Goal: Task Accomplishment & Management: Use online tool/utility

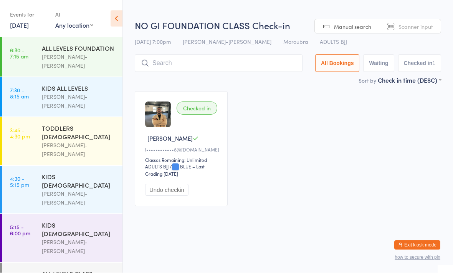
click at [198, 67] on input "search" at bounding box center [219, 64] width 168 height 18
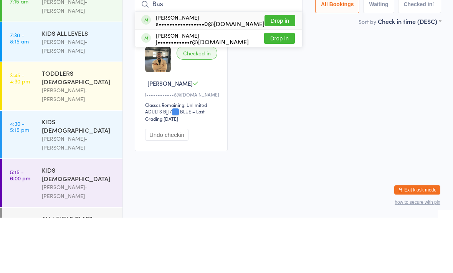
type input "Bas"
click at [281, 70] on button "Drop in" at bounding box center [280, 75] width 31 height 11
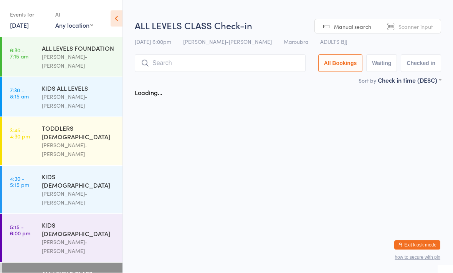
scroll to position [0, 0]
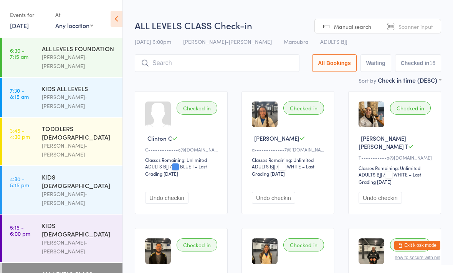
click at [200, 65] on input "search" at bounding box center [217, 63] width 165 height 18
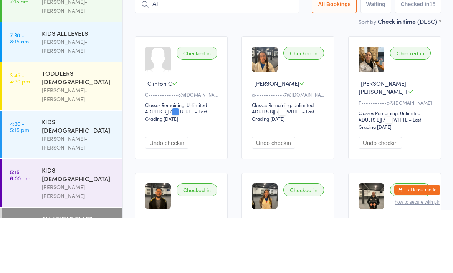
type input "A"
click at [221, 72] on div "Sort by Check in time (DESC) First name (ASC) First name (DESC) Last name (ASC)…" at bounding box center [288, 76] width 307 height 8
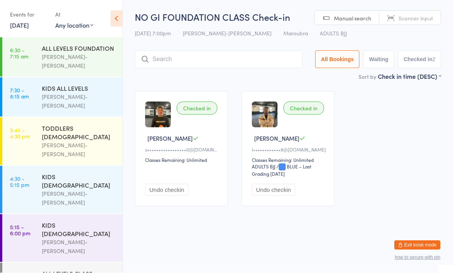
click at [246, 63] on input "search" at bounding box center [219, 60] width 168 height 18
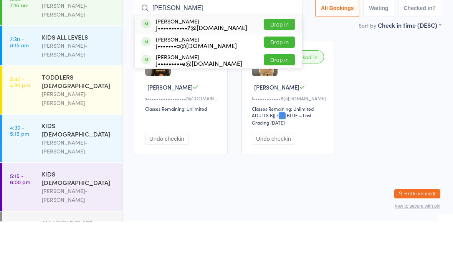
type input "Josh"
click at [276, 70] on button "Drop in" at bounding box center [279, 75] width 31 height 11
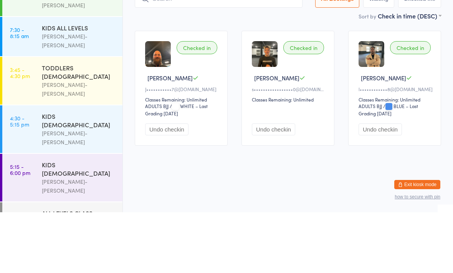
click at [160, 22] on main "NO GI FOUNDATION CLASS Check-in 16 Sep 7:00pm Braddah Jiu-Jitsu Maroubra Maroub…" at bounding box center [288, 112] width 307 height 202
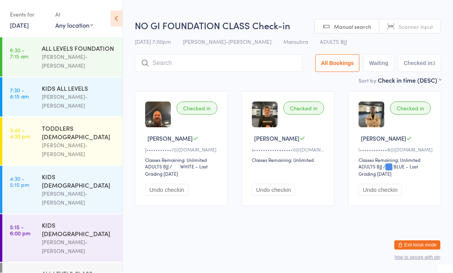
click at [182, 61] on input "search" at bounding box center [219, 64] width 168 height 18
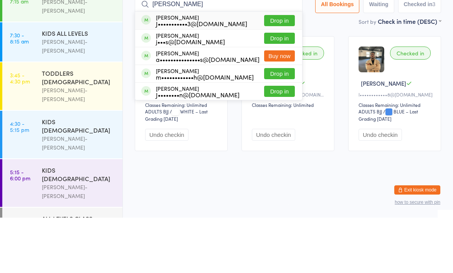
type input "James ke"
click at [217, 76] on div "J•••••••••••3@hotmail.com" at bounding box center [201, 79] width 91 height 6
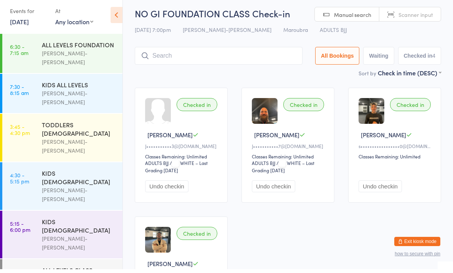
click at [420, 32] on div "16 Sep 7:00pm Braddah Jiu-Jitsu Maroubra Maroubra ADULTS BJJ" at bounding box center [288, 33] width 307 height 13
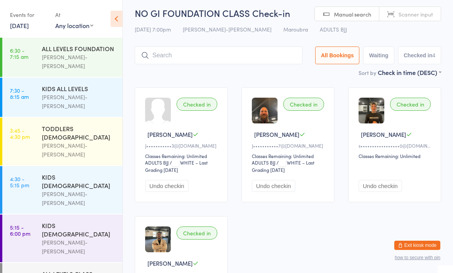
click at [417, 261] on div "Checked in James K J•••••••••••3@hotmail.com Classes Remaining: Unlimited ADULT…" at bounding box center [288, 208] width 320 height 257
click at [422, 250] on button "Exit kiosk mode" at bounding box center [418, 245] width 46 height 9
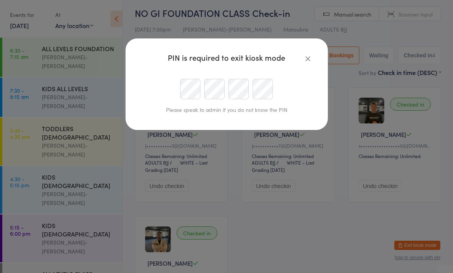
scroll to position [4, 0]
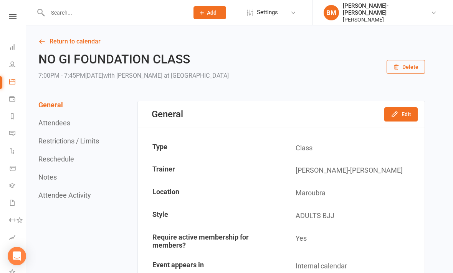
click at [9, 62] on icon at bounding box center [12, 64] width 6 height 6
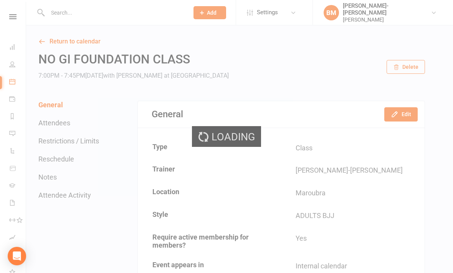
select select "100"
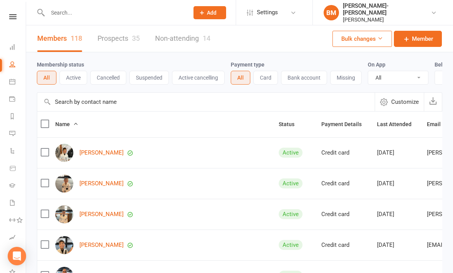
click at [152, 15] on input "text" at bounding box center [114, 12] width 138 height 11
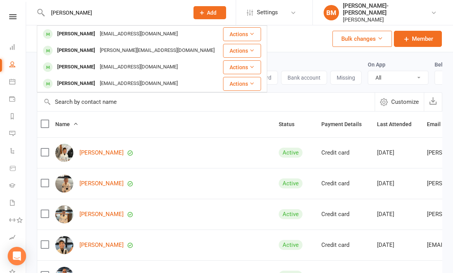
type input "[PERSON_NAME]"
click at [133, 31] on div "[EMAIL_ADDRESS][DOMAIN_NAME]" at bounding box center [139, 33] width 83 height 11
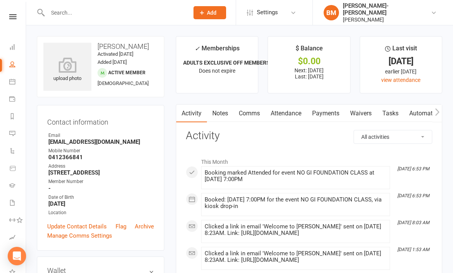
click at [69, 66] on icon at bounding box center [67, 64] width 48 height 15
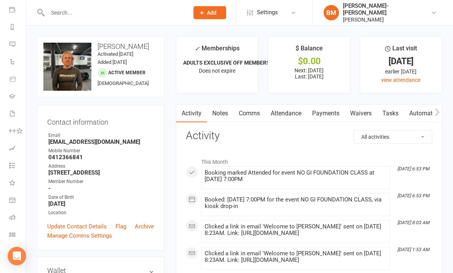
scroll to position [89, 0]
click at [12, 228] on link "Class check-in" at bounding box center [17, 235] width 17 height 17
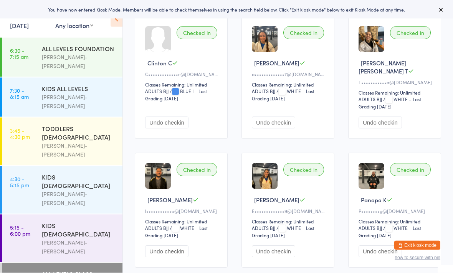
scroll to position [76, 0]
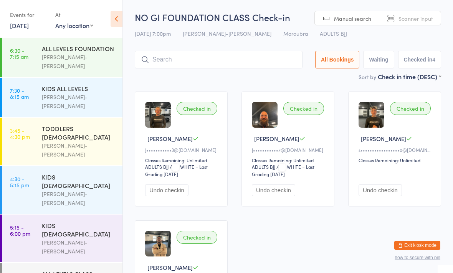
click at [229, 56] on input "search" at bounding box center [219, 60] width 168 height 18
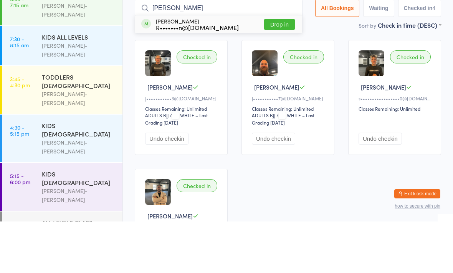
type input "Dan"
click at [276, 70] on button "Drop in" at bounding box center [279, 75] width 31 height 11
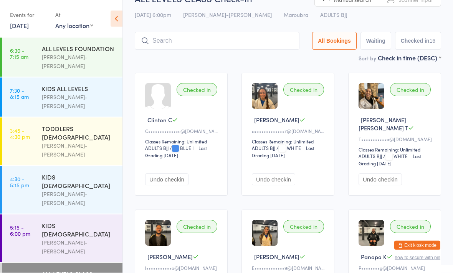
scroll to position [19, 0]
click at [421, 250] on button "Exit kiosk mode" at bounding box center [418, 245] width 46 height 9
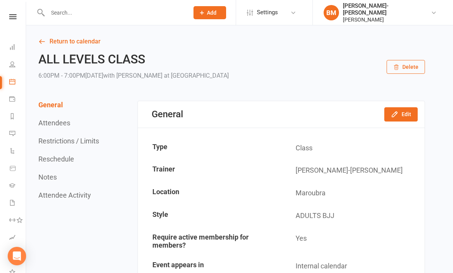
click at [15, 66] on link "People" at bounding box center [17, 64] width 17 height 17
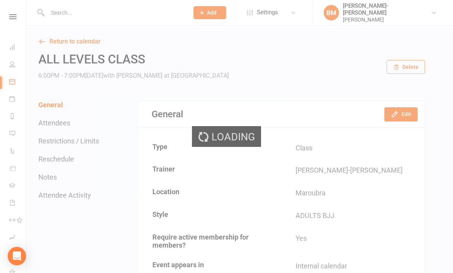
select select "100"
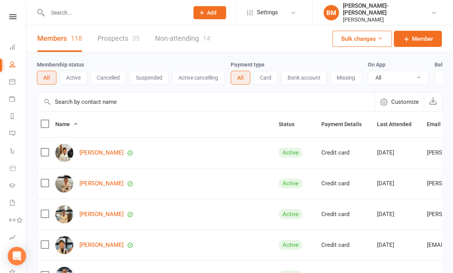
click at [149, 13] on input "text" at bounding box center [114, 12] width 138 height 11
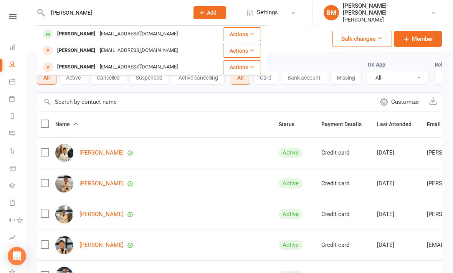
type input "[PERSON_NAME]"
click at [116, 37] on div "Clintoncarleclc@gmail.com" at bounding box center [139, 33] width 83 height 11
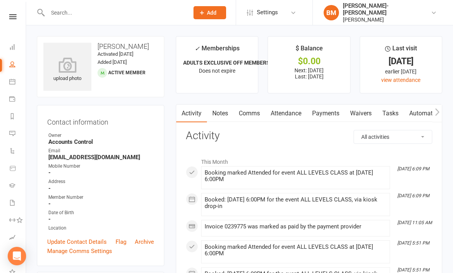
click at [64, 64] on icon at bounding box center [67, 64] width 48 height 15
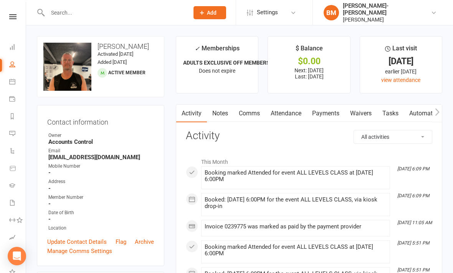
click at [16, 63] on link "People" at bounding box center [17, 64] width 17 height 17
select select "100"
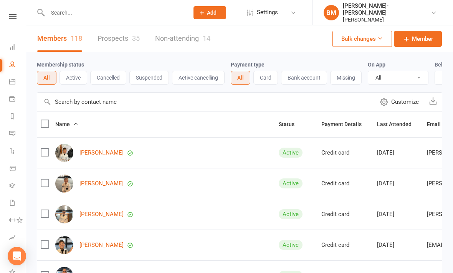
click at [102, 12] on input "text" at bounding box center [114, 12] width 138 height 11
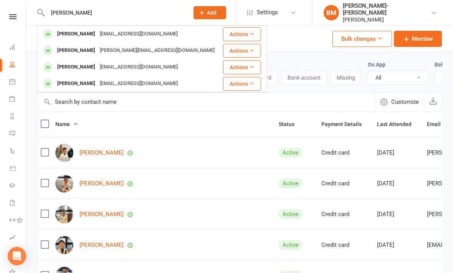
type input "James"
click at [131, 35] on div "James_kent123@hotmail.com" at bounding box center [139, 33] width 83 height 11
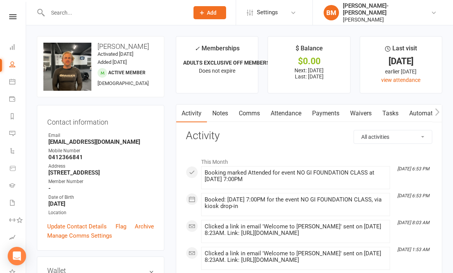
click at [0, 0] on icon at bounding box center [0, 0] width 0 height 0
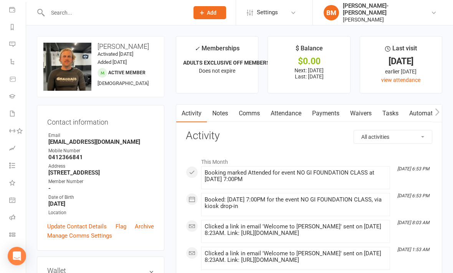
scroll to position [89, 0]
click at [12, 231] on icon at bounding box center [12, 234] width 6 height 6
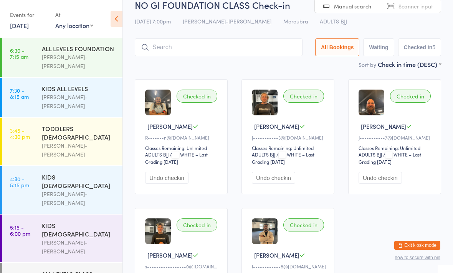
scroll to position [12, 0]
click at [238, 46] on input "search" at bounding box center [219, 48] width 168 height 18
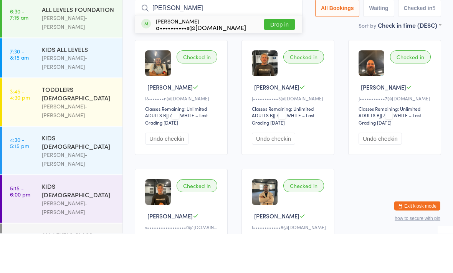
type input "[PERSON_NAME]"
click at [211, 58] on div "[PERSON_NAME] a••••••••••s@[DOMAIN_NAME]" at bounding box center [201, 64] width 90 height 12
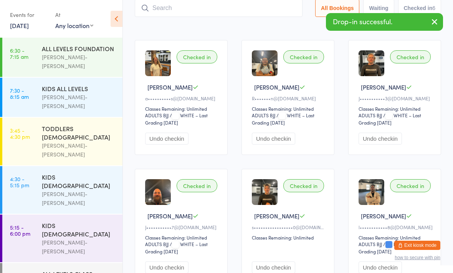
click at [176, 138] on button "Undo checkin" at bounding box center [166, 139] width 43 height 12
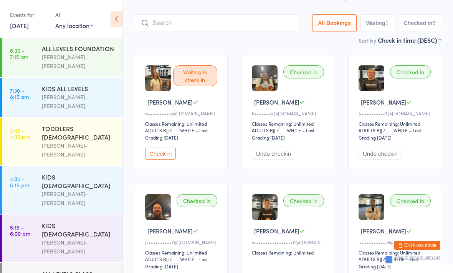
scroll to position [29, 0]
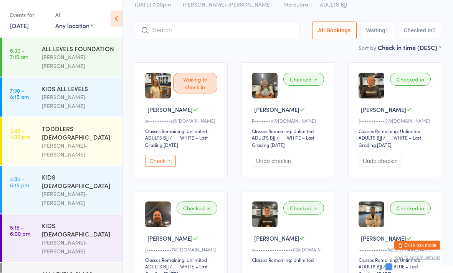
click at [218, 30] on input "search" at bounding box center [217, 31] width 165 height 18
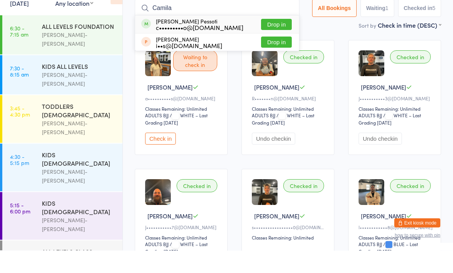
type input "Camila"
click at [220, 41] on div "[PERSON_NAME] Pessoti c•••••••••o@[DOMAIN_NAME]" at bounding box center [200, 47] width 88 height 12
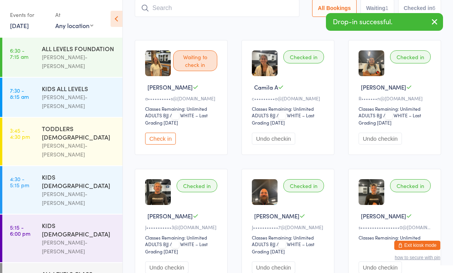
click at [229, 8] on input "search" at bounding box center [217, 8] width 165 height 18
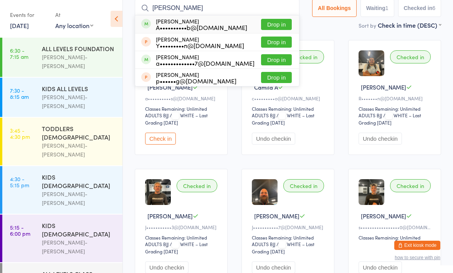
type input "[PERSON_NAME]"
click at [204, 28] on div "A••••••••••b@[DOMAIN_NAME]" at bounding box center [201, 27] width 91 height 6
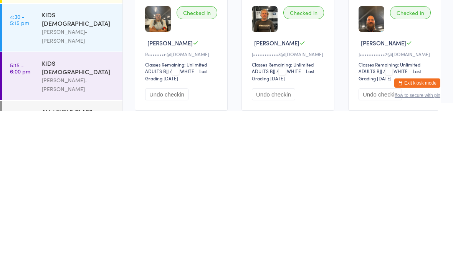
scroll to position [68, 0]
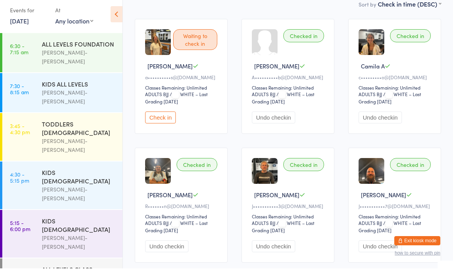
click at [306, 40] on div "Checked in" at bounding box center [304, 40] width 41 height 13
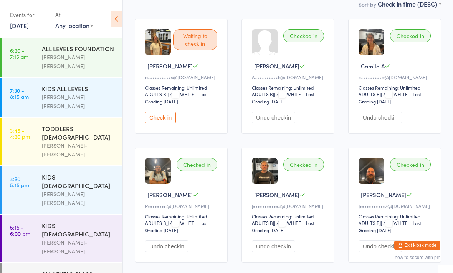
click at [310, 38] on div "Checked in" at bounding box center [304, 35] width 41 height 13
click at [284, 116] on button "Undo checkin" at bounding box center [273, 117] width 43 height 12
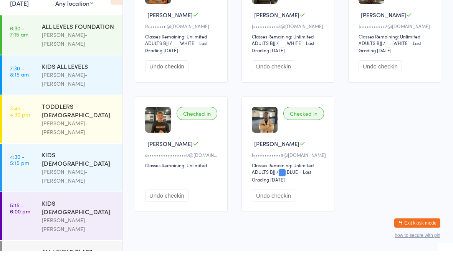
scroll to position [230, 0]
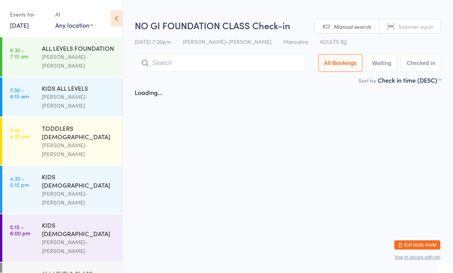
click at [90, 238] on div "[PERSON_NAME]-[PERSON_NAME]" at bounding box center [79, 247] width 74 height 18
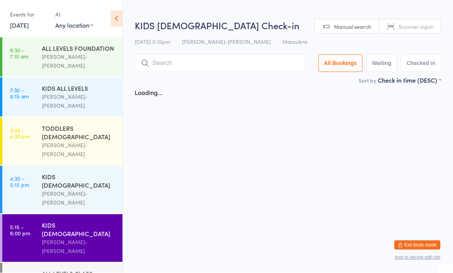
scroll to position [0, 0]
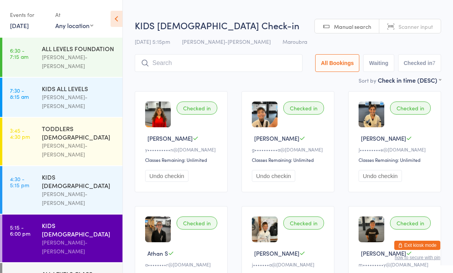
click at [93, 269] on div "ALL LEVELS CLASS" at bounding box center [79, 273] width 74 height 8
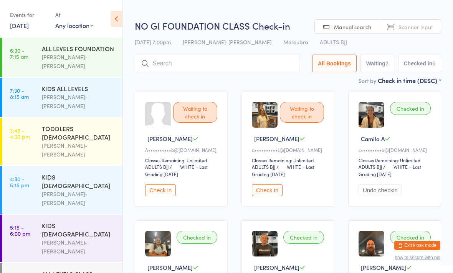
click at [253, 60] on input "search" at bounding box center [217, 64] width 165 height 18
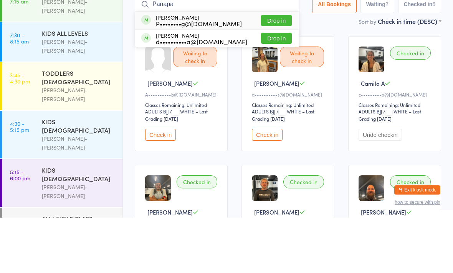
type input "Panapa"
click at [211, 76] on div "P••••••••g@[DOMAIN_NAME]" at bounding box center [199, 79] width 86 height 6
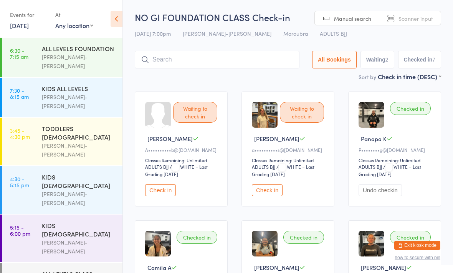
click at [434, 40] on div "[DATE] 7:00pm [PERSON_NAME]-Jitsu Maroubra Maroubra ADULTS BJJ" at bounding box center [288, 33] width 307 height 13
click at [164, 190] on button "Check in" at bounding box center [160, 190] width 31 height 12
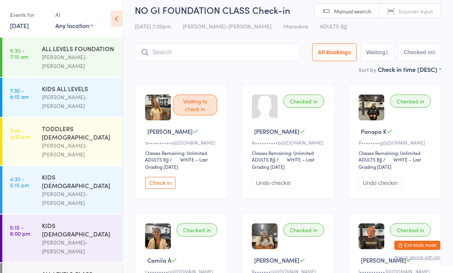
scroll to position [15, 0]
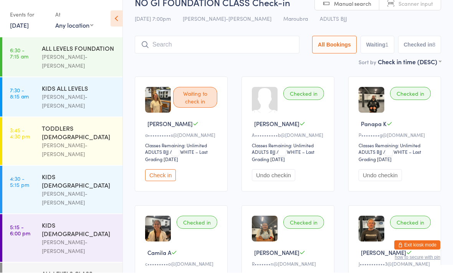
click at [335, 187] on div "Waiting to check in [PERSON_NAME] R a••••••••••s@[DOMAIN_NAME] Classes Remainin…" at bounding box center [288, 263] width 320 height 387
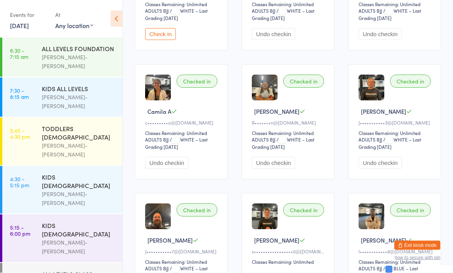
scroll to position [147, 0]
